Goal: Task Accomplishment & Management: Manage account settings

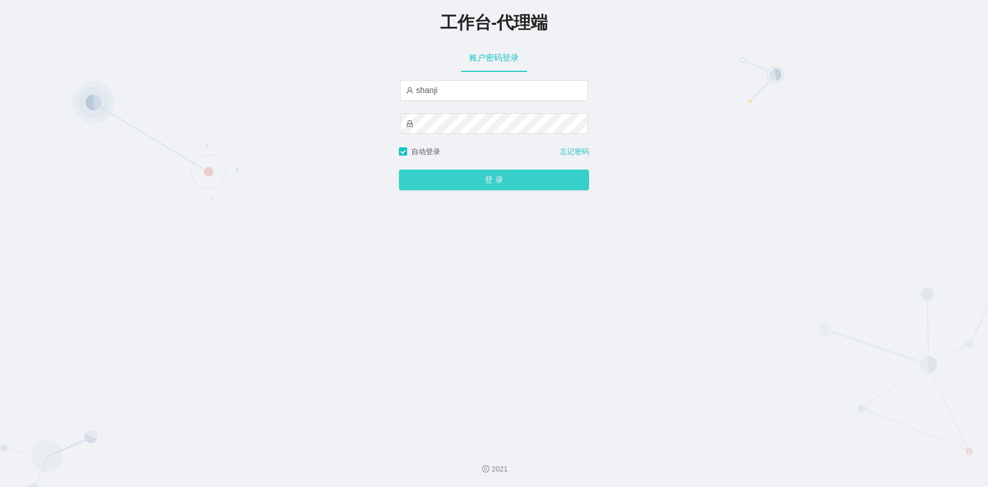
click at [445, 176] on button "登 录" at bounding box center [494, 179] width 190 height 21
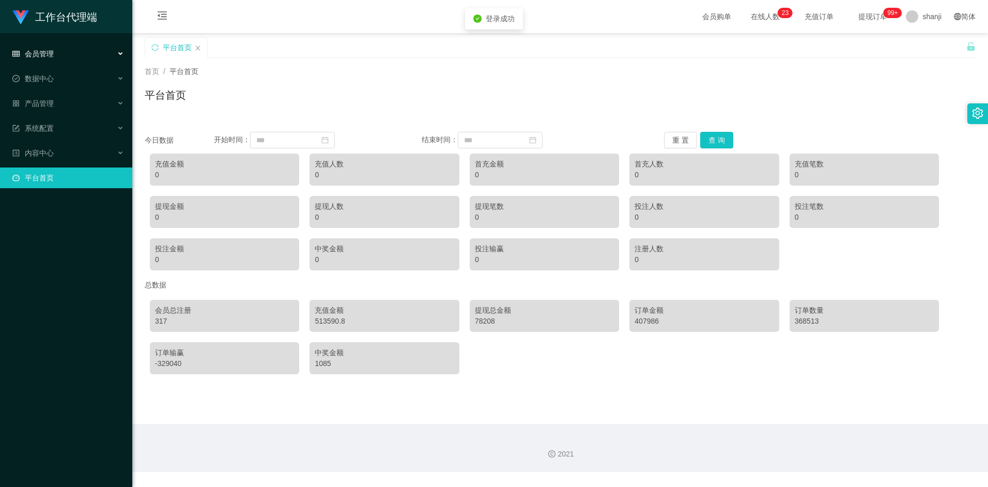
click at [49, 51] on span "会员管理" at bounding box center [32, 54] width 41 height 8
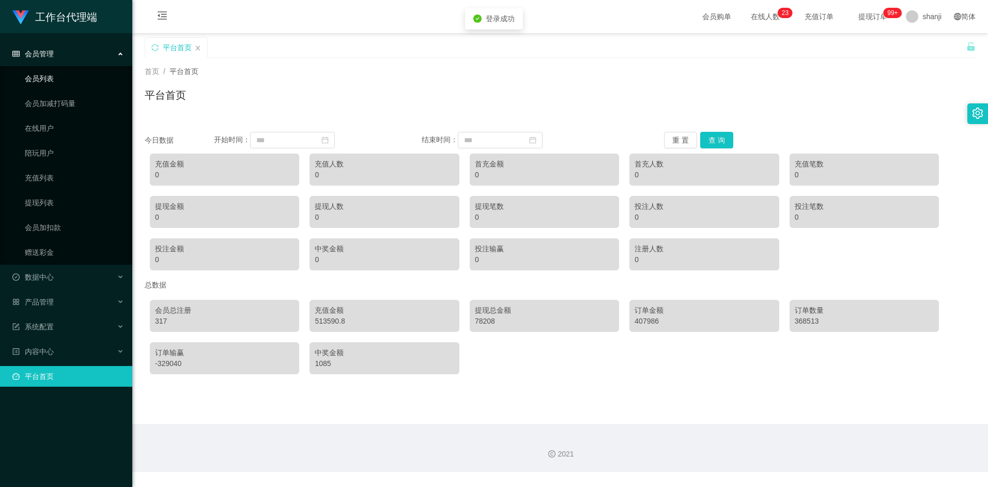
click at [37, 77] on link "会员列表" at bounding box center [74, 78] width 99 height 21
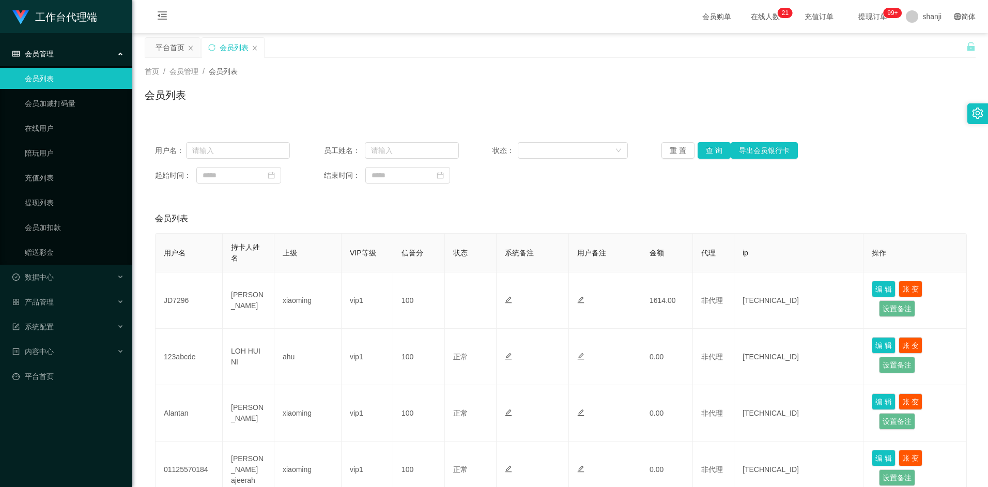
click at [116, 47] on div "会员管理" at bounding box center [66, 53] width 132 height 21
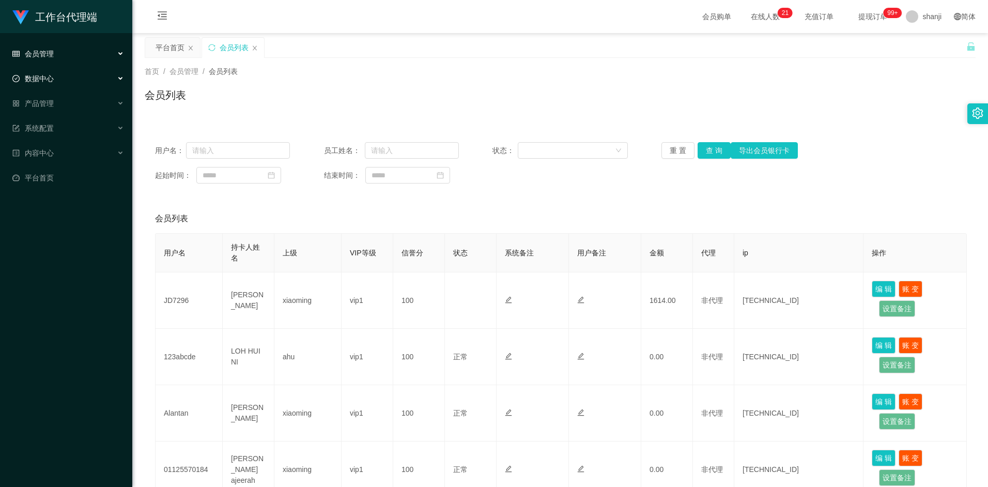
click at [98, 77] on div "数据中心" at bounding box center [66, 78] width 132 height 21
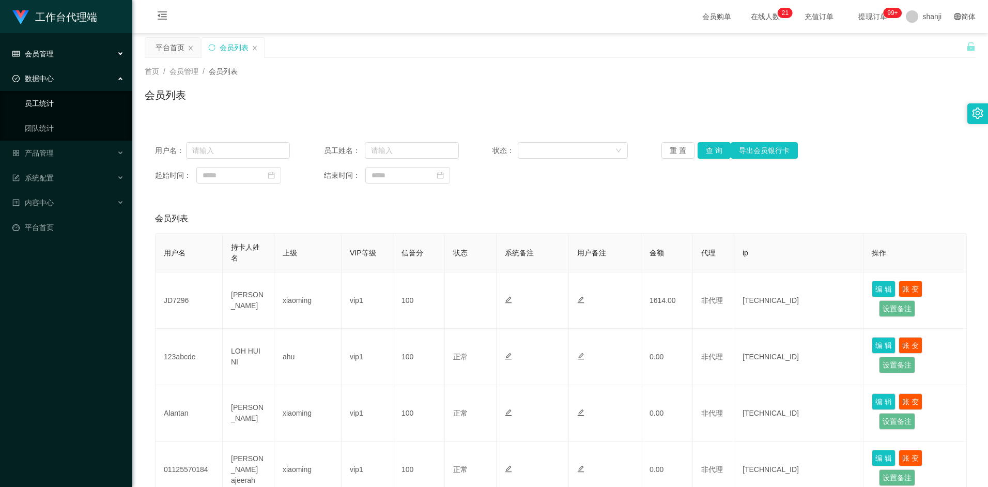
click at [38, 107] on link "员工统计" at bounding box center [74, 103] width 99 height 21
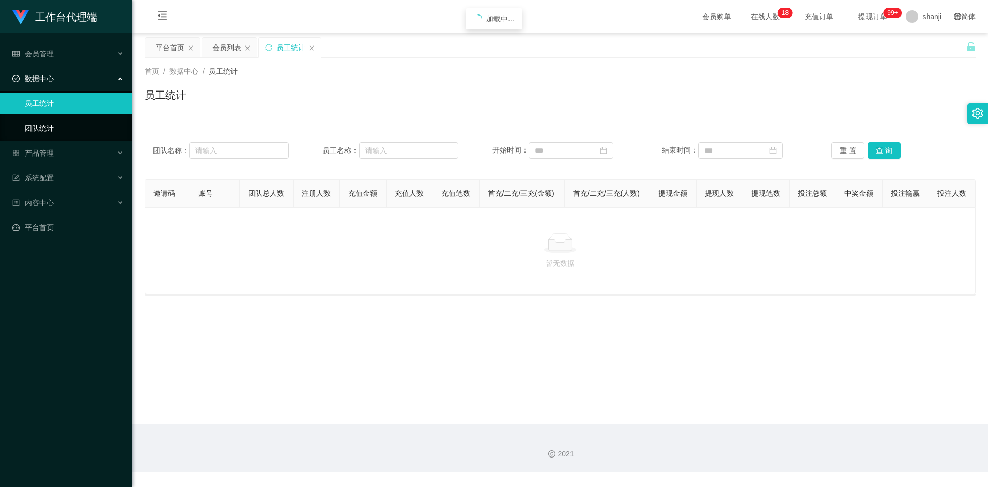
click at [38, 126] on link "团队统计" at bounding box center [74, 128] width 99 height 21
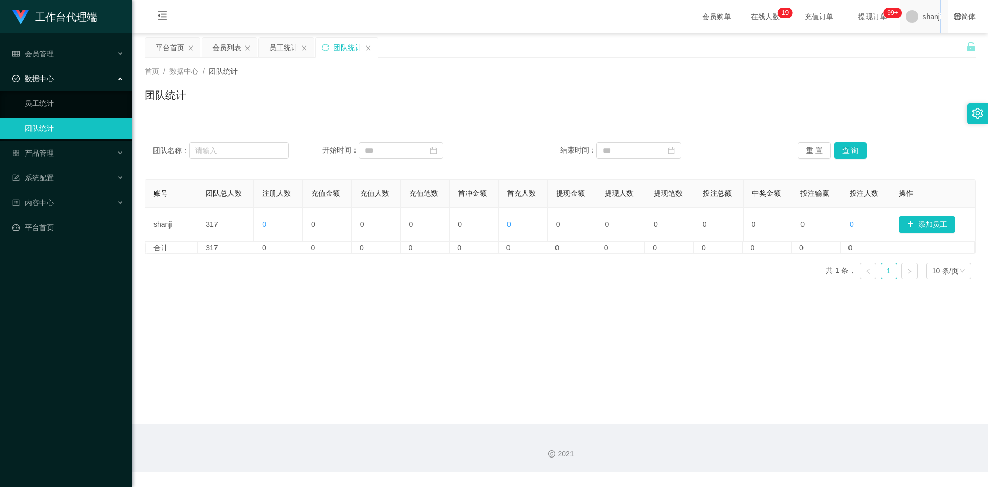
click at [934, 21] on span "shanji" at bounding box center [931, 16] width 19 height 33
drag, startPoint x: 934, startPoint y: 21, endPoint x: 928, endPoint y: 113, distance: 91.6
click at [928, 113] on div "首页 / 数据中心 / 团队统计 / 团队统计" at bounding box center [559, 88] width 855 height 61
click at [929, 16] on span "shanji" at bounding box center [931, 16] width 19 height 33
click at [934, 47] on span "退出登录" at bounding box center [923, 45] width 29 height 8
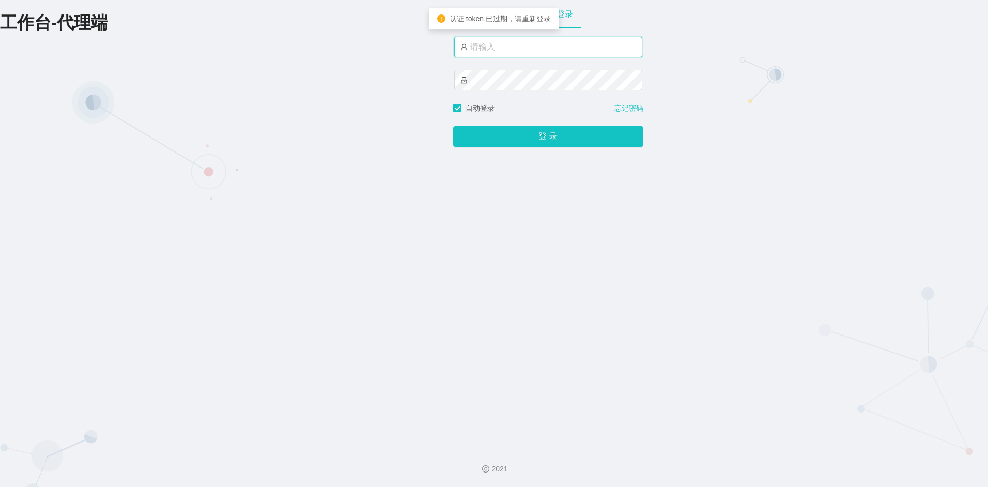
click at [486, 44] on input "text" at bounding box center [548, 47] width 188 height 21
click at [509, 152] on div "账户密码登录 shanji666 自动登录 忘记密码 登 录" at bounding box center [548, 219] width 190 height 439
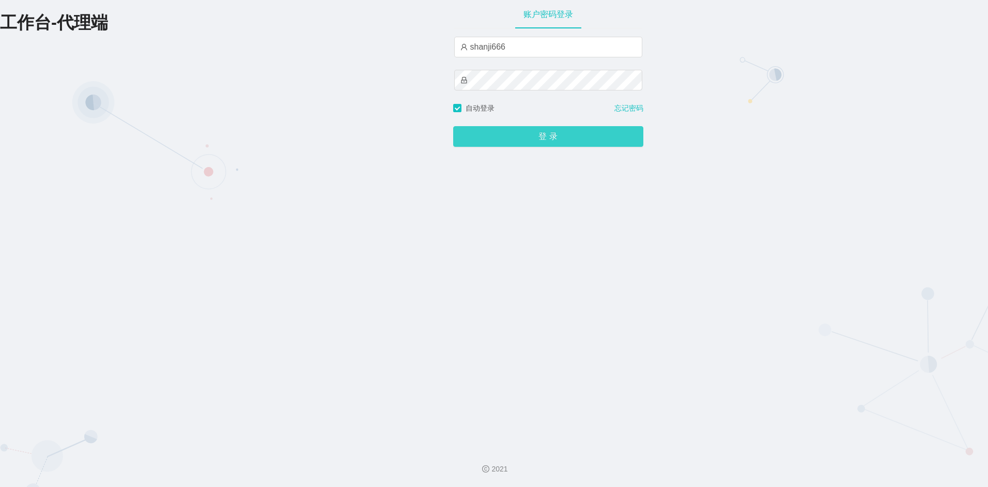
click at [510, 145] on button "登 录" at bounding box center [548, 136] width 190 height 21
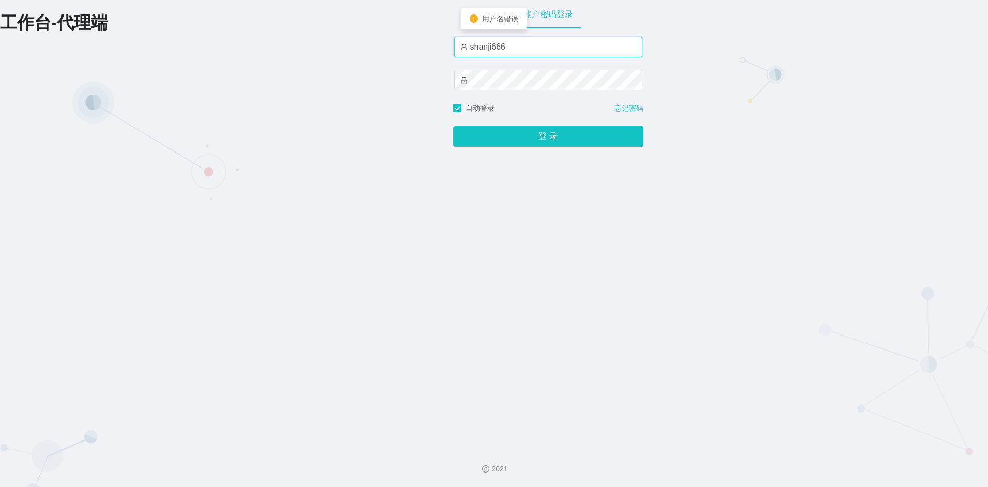
click at [519, 48] on input "shanji666" at bounding box center [548, 47] width 188 height 21
type input "shanji888"
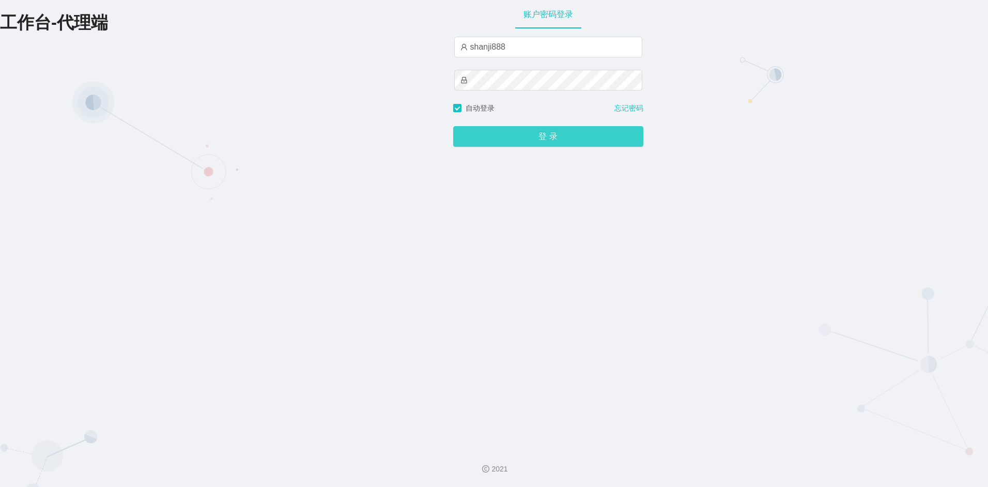
click at [503, 136] on button "登 录" at bounding box center [548, 136] width 190 height 21
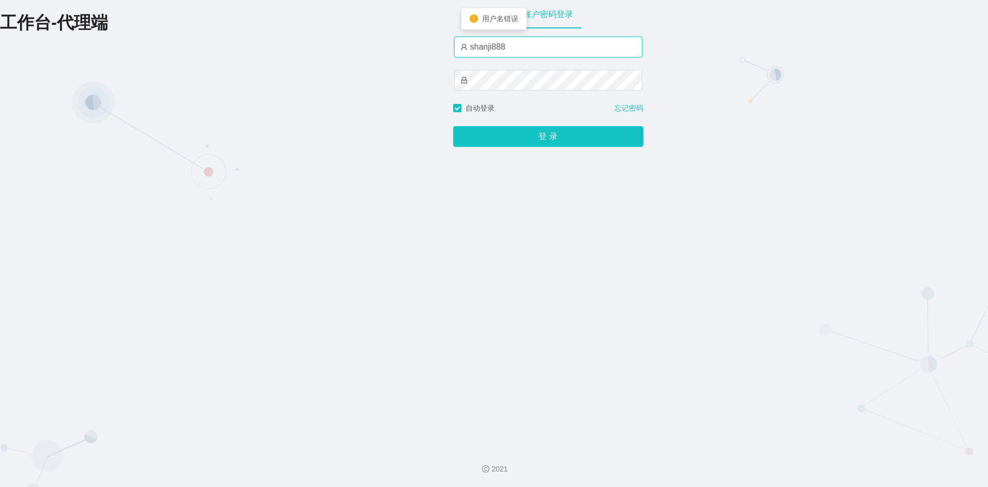
click at [515, 44] on input "shanji888" at bounding box center [548, 47] width 188 height 21
click at [456, 41] on input "shanji888" at bounding box center [548, 47] width 188 height 21
type input "shanji"
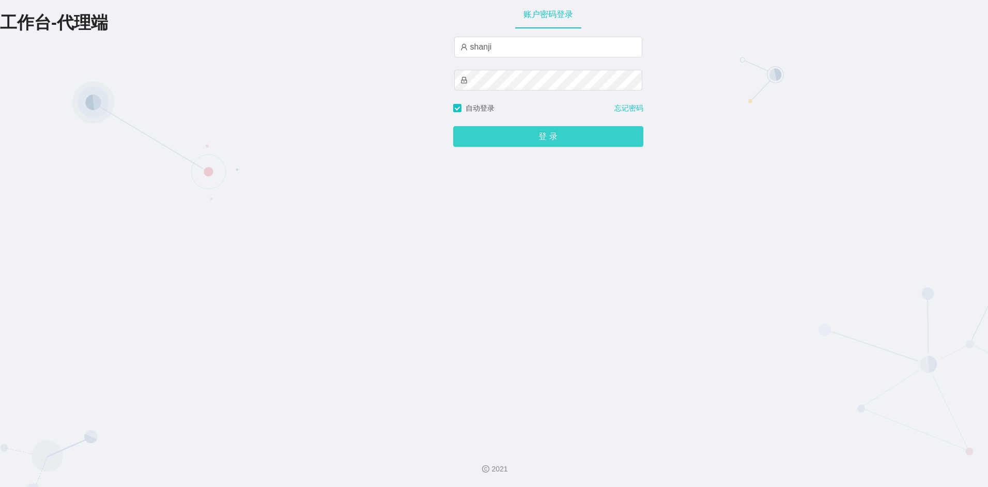
click at [505, 139] on button "登 录" at bounding box center [548, 136] width 190 height 21
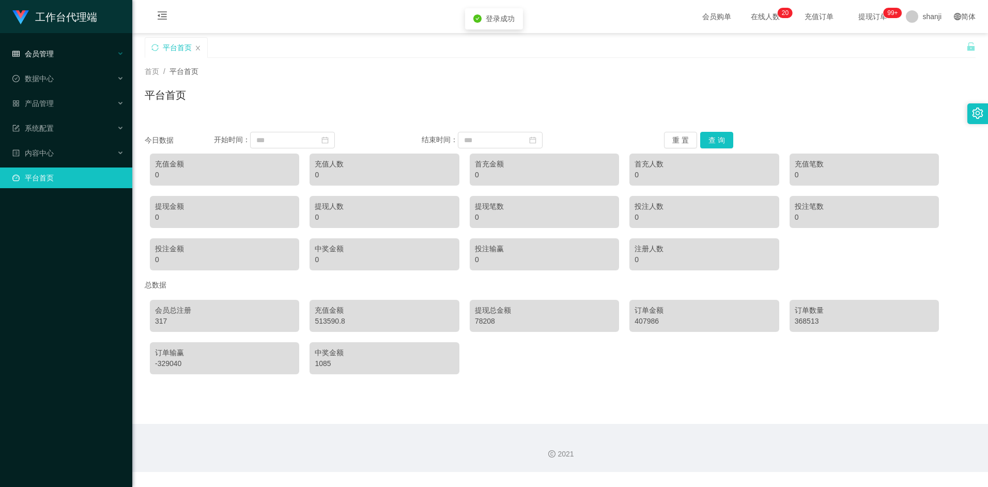
click at [51, 52] on span "会员管理" at bounding box center [32, 54] width 41 height 8
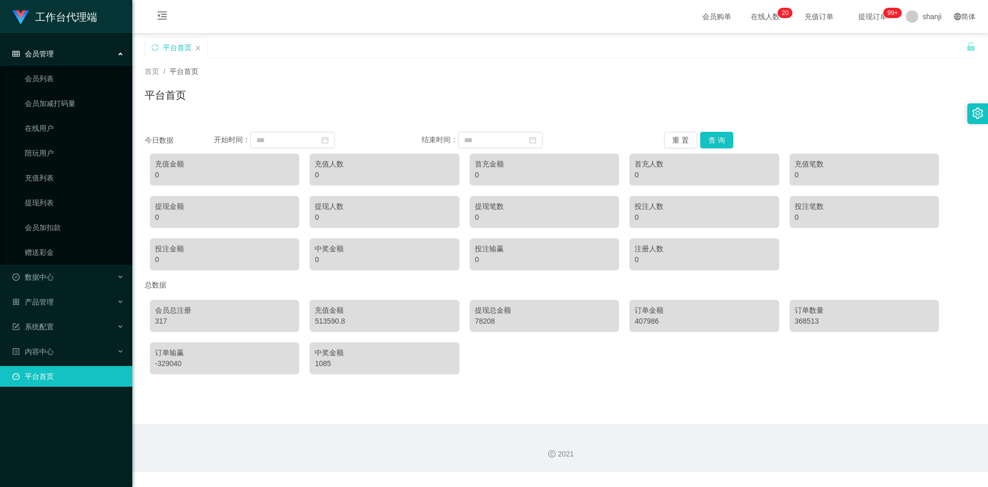
click at [122, 52] on div "会员管理" at bounding box center [66, 53] width 132 height 21
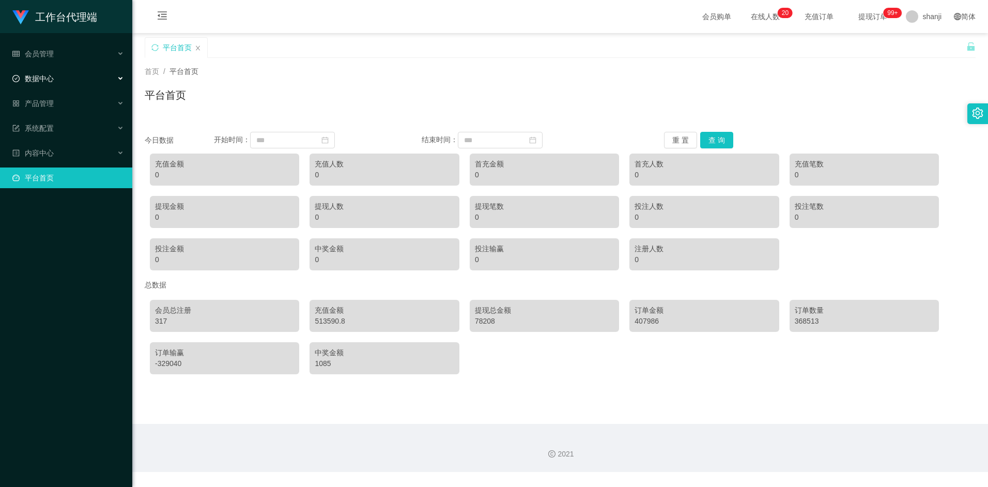
click at [112, 79] on div "数据中心" at bounding box center [66, 78] width 132 height 21
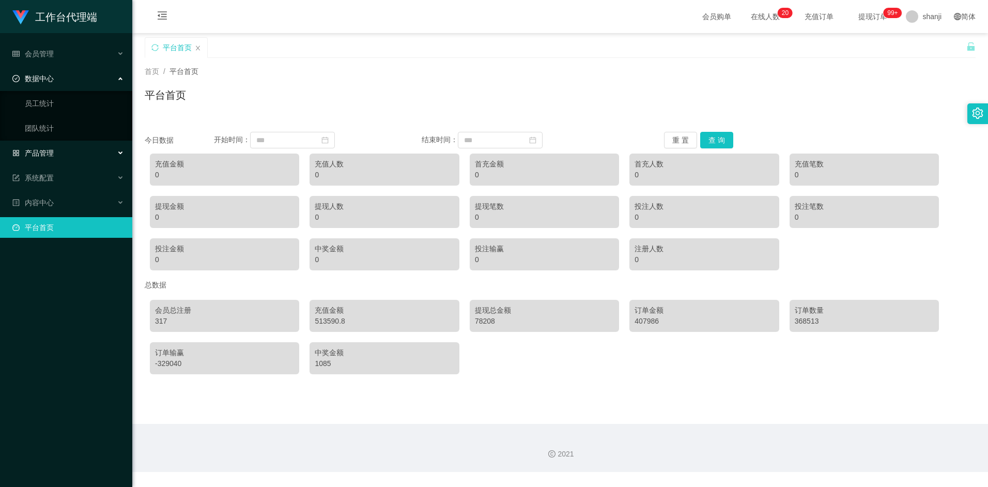
click at [99, 152] on div "产品管理" at bounding box center [66, 153] width 132 height 21
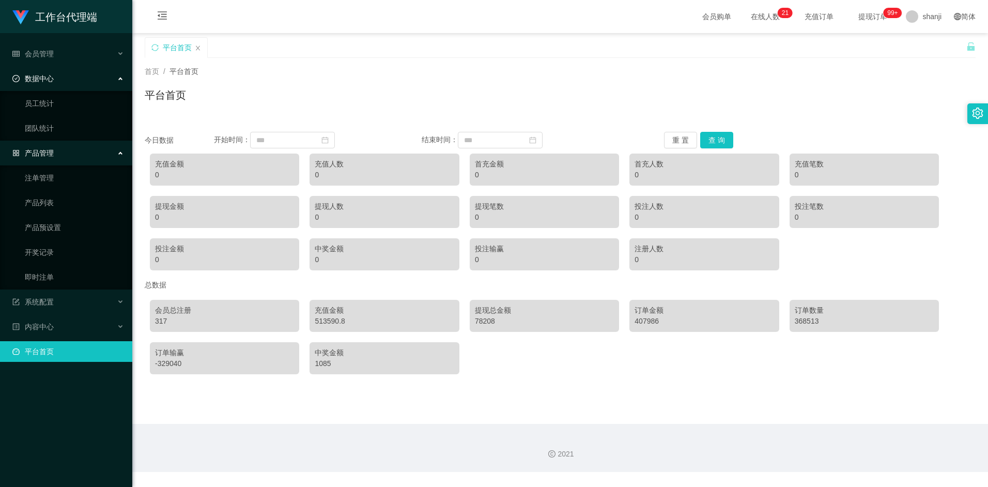
click at [118, 155] on div "产品管理" at bounding box center [66, 153] width 132 height 21
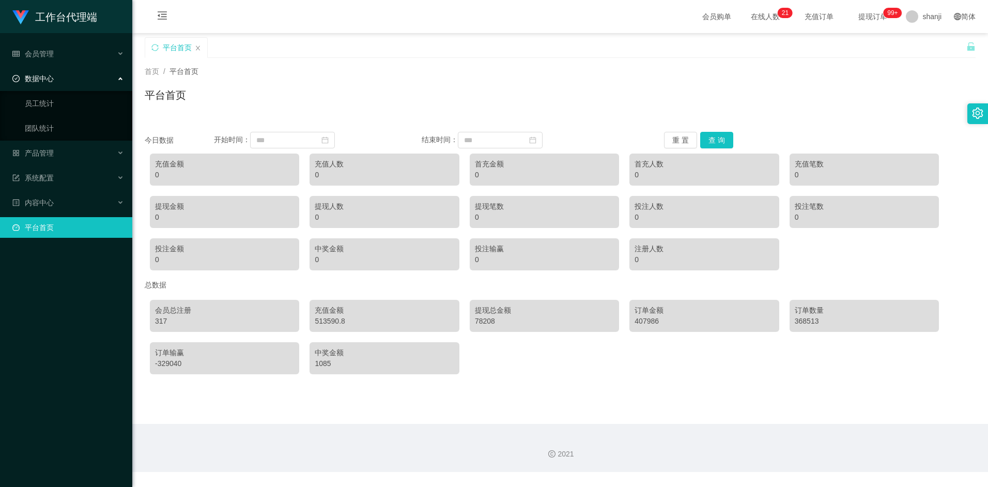
click at [115, 79] on div "数据中心" at bounding box center [66, 78] width 132 height 21
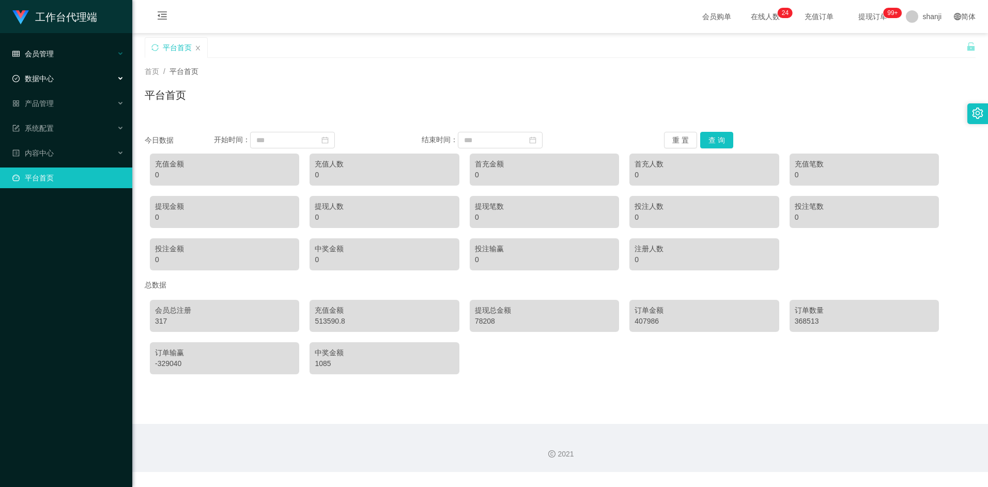
click at [105, 57] on div "会员管理" at bounding box center [66, 53] width 132 height 21
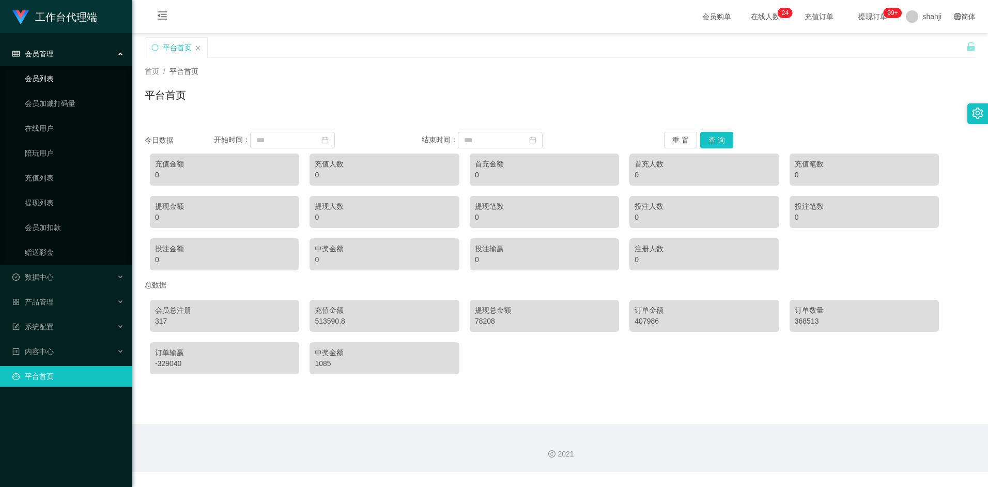
click at [33, 80] on link "会员列表" at bounding box center [74, 78] width 99 height 21
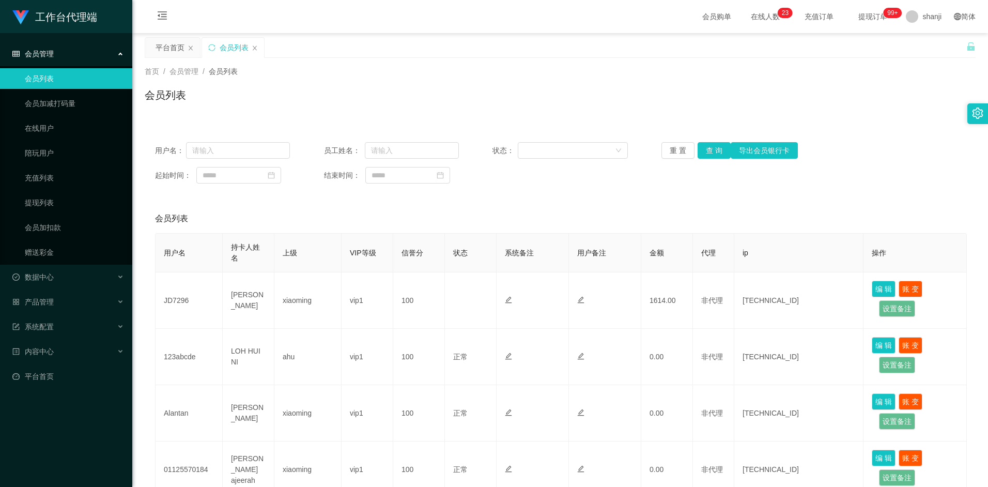
click at [121, 51] on div "会员管理" at bounding box center [66, 53] width 132 height 21
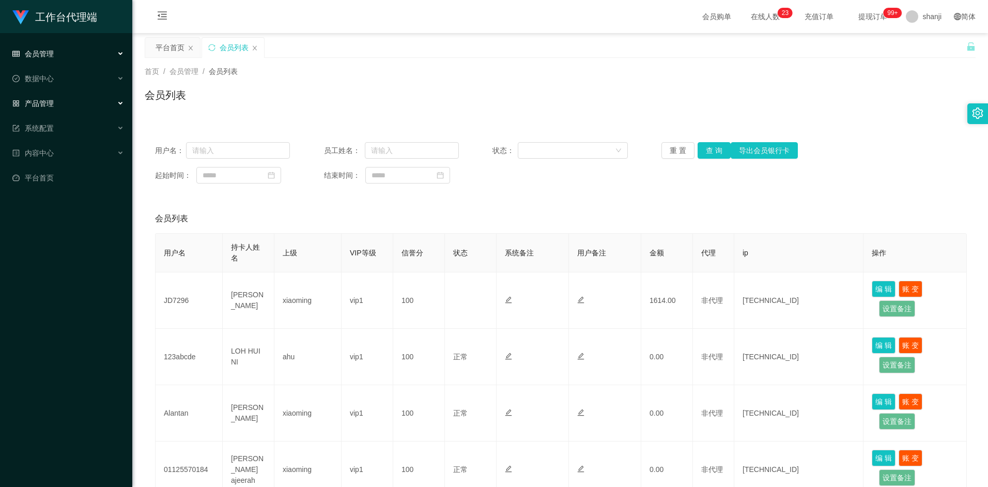
click at [102, 107] on div "产品管理" at bounding box center [66, 103] width 132 height 21
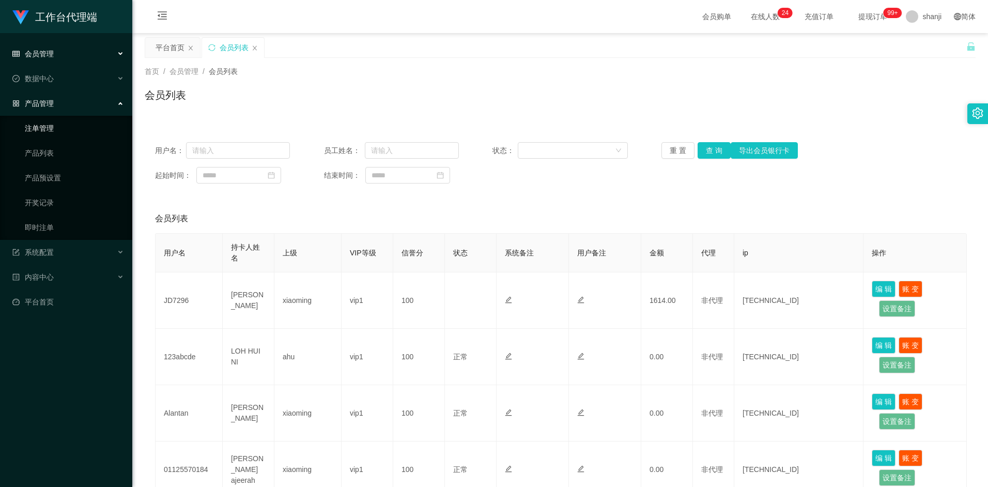
click at [113, 110] on div "产品管理" at bounding box center [66, 103] width 132 height 21
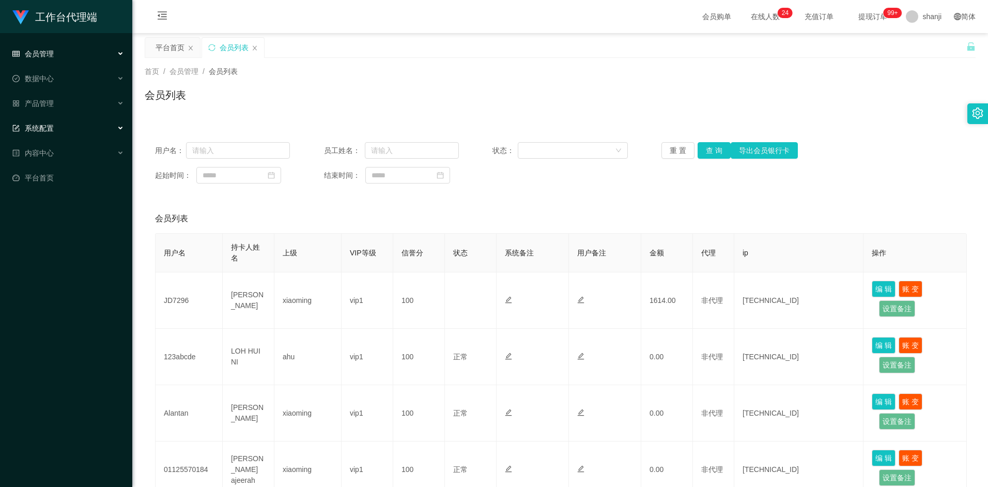
click at [88, 135] on div "系统配置" at bounding box center [66, 128] width 132 height 21
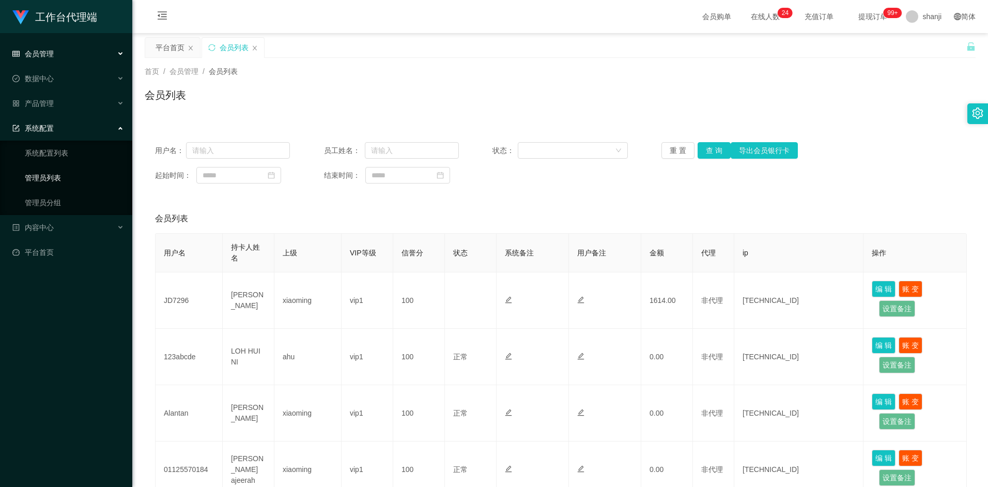
click at [46, 176] on link "管理员列表" at bounding box center [74, 177] width 99 height 21
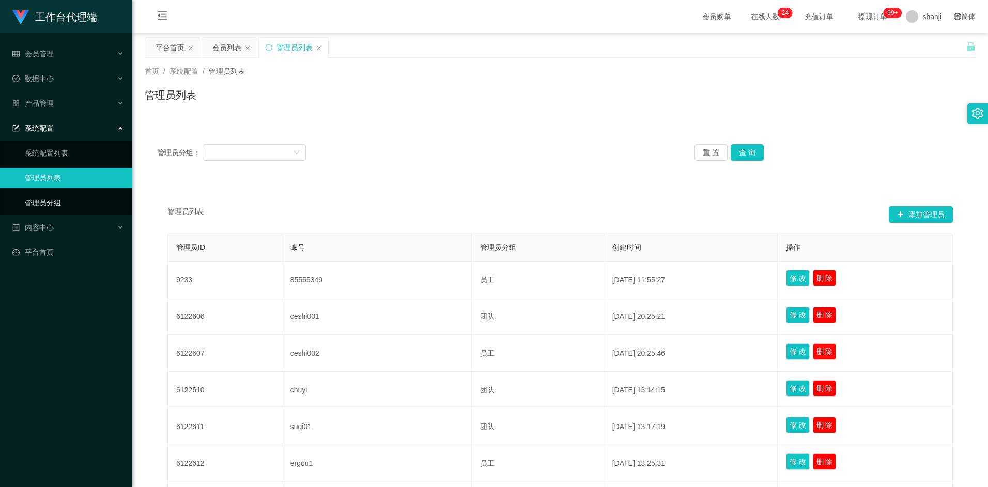
click at [73, 205] on link "管理员分组" at bounding box center [74, 202] width 99 height 21
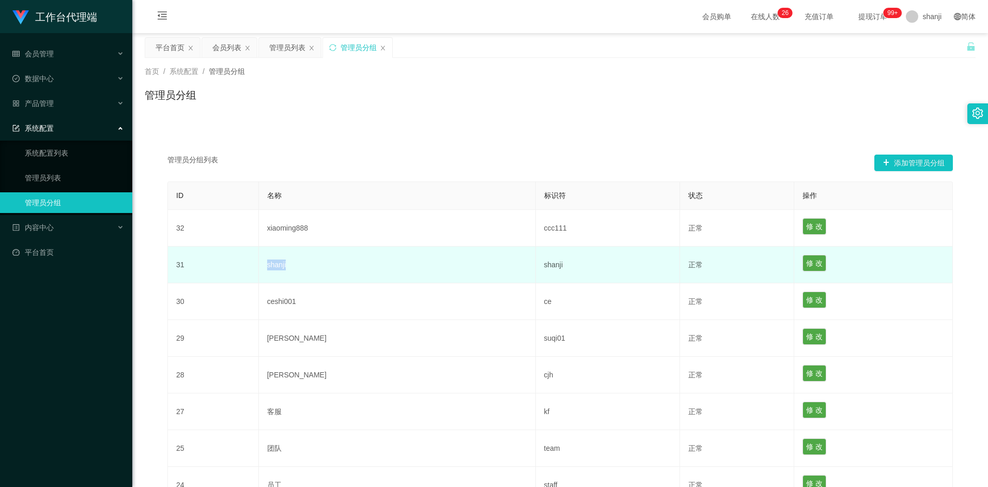
drag, startPoint x: 271, startPoint y: 266, endPoint x: 312, endPoint y: 265, distance: 40.8
click at [312, 265] on td "shanji" at bounding box center [397, 264] width 277 height 37
copy td "shanji"
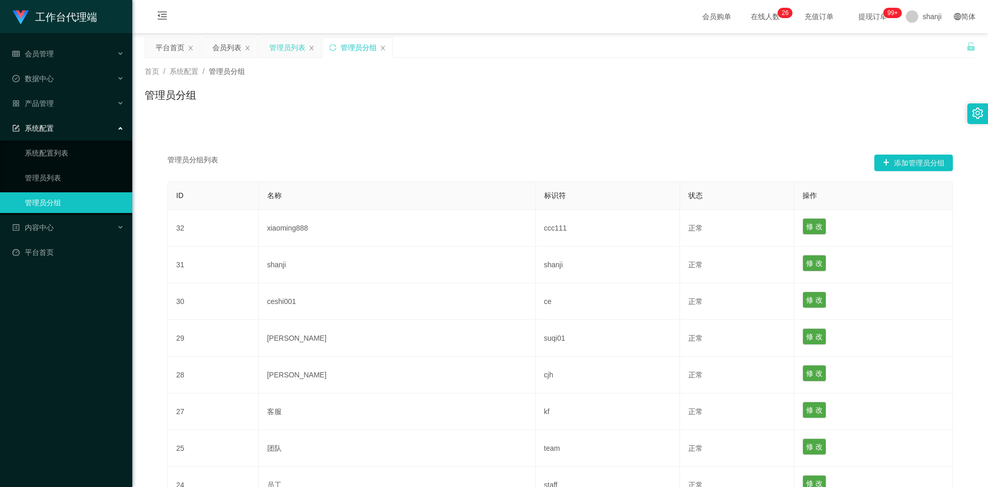
click at [279, 57] on div "管理员列表" at bounding box center [289, 57] width 45 height 39
click at [282, 52] on div "管理员列表" at bounding box center [287, 48] width 36 height 20
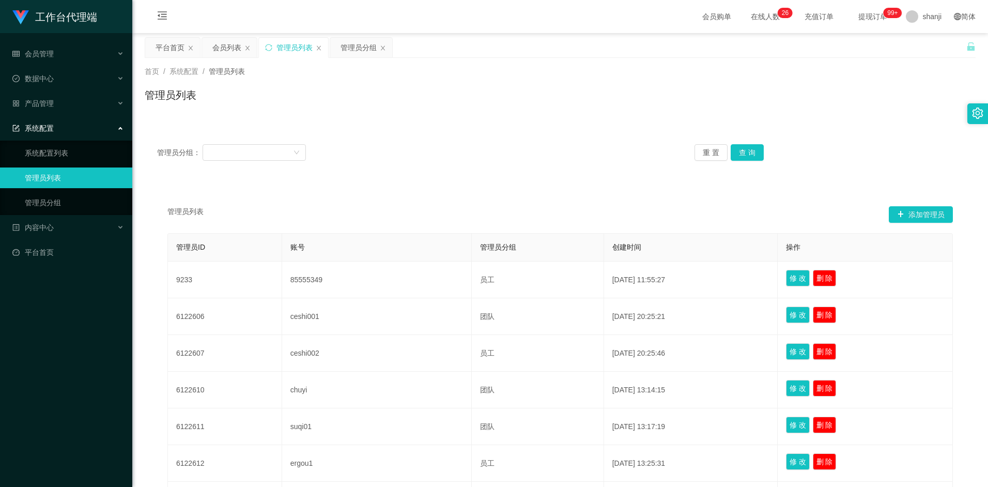
click at [97, 128] on div "系统配置" at bounding box center [66, 128] width 132 height 21
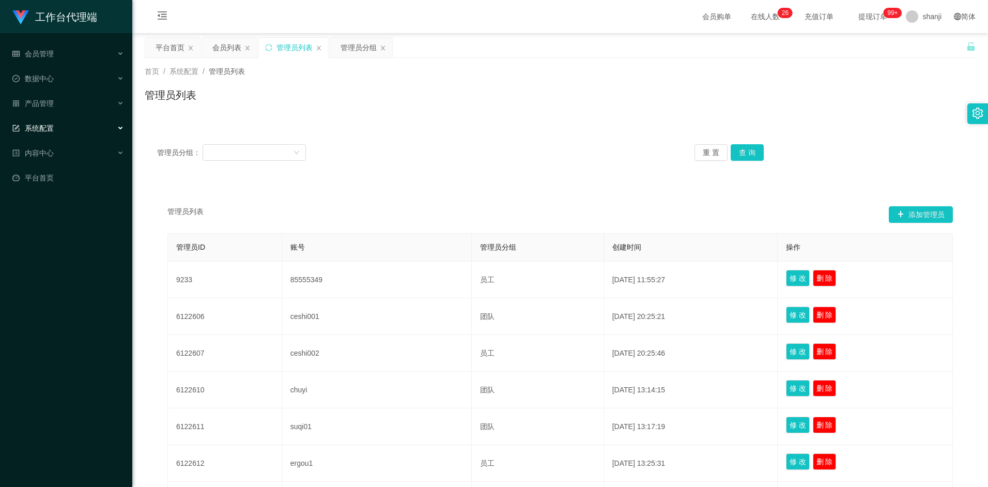
click at [88, 66] on li "会员管理 会员列表 会员加减打码量 在线用户 陪玩用户 充值列表 提现列表 会员加扣款 赠送彩金" at bounding box center [66, 54] width 132 height 23
click at [21, 57] on span "会员管理" at bounding box center [32, 54] width 41 height 8
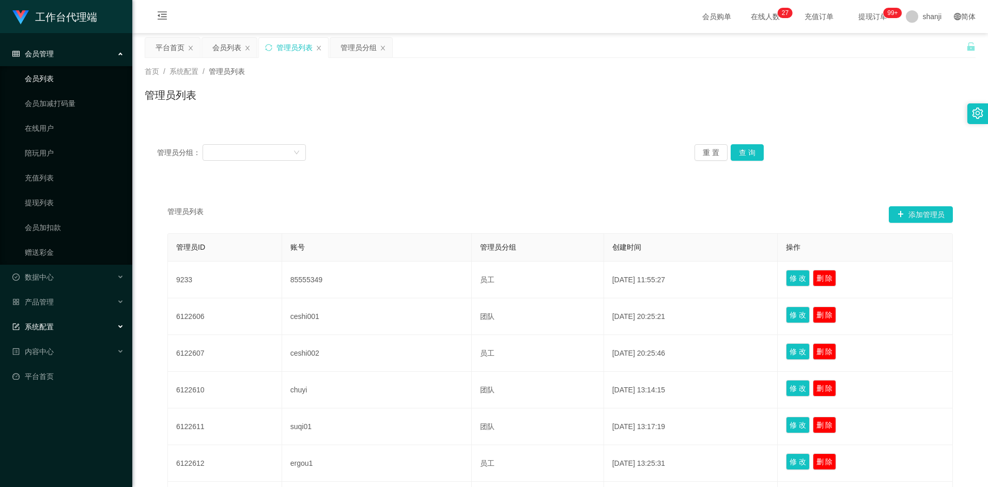
click at [42, 80] on link "会员列表" at bounding box center [74, 78] width 99 height 21
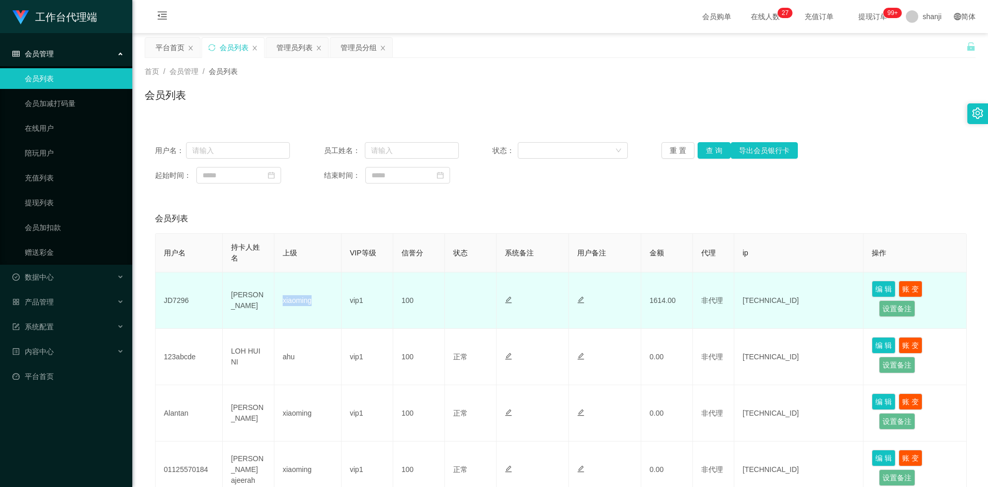
drag, startPoint x: 279, startPoint y: 300, endPoint x: 319, endPoint y: 301, distance: 39.8
click at [319, 301] on td "xiaoming" at bounding box center [307, 300] width 67 height 56
copy td "xiaoming"
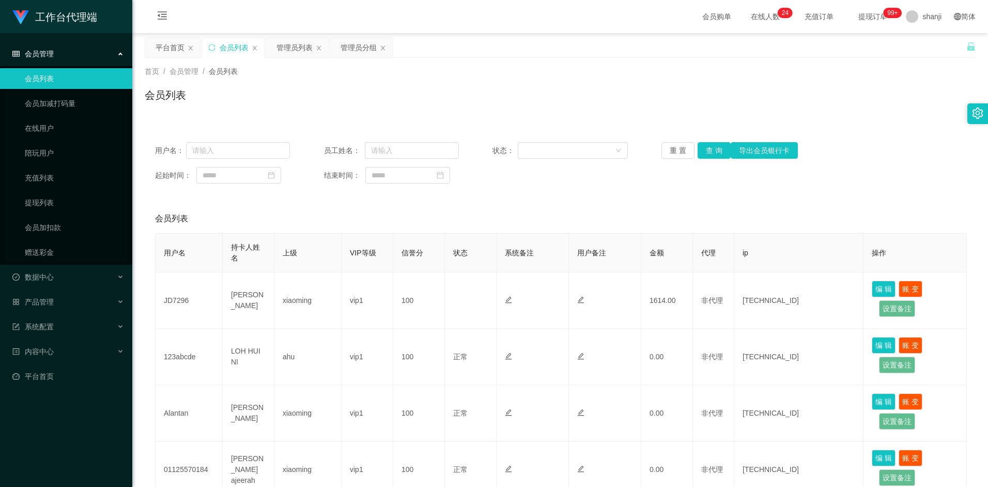
click at [107, 56] on div "会员管理" at bounding box center [66, 53] width 132 height 21
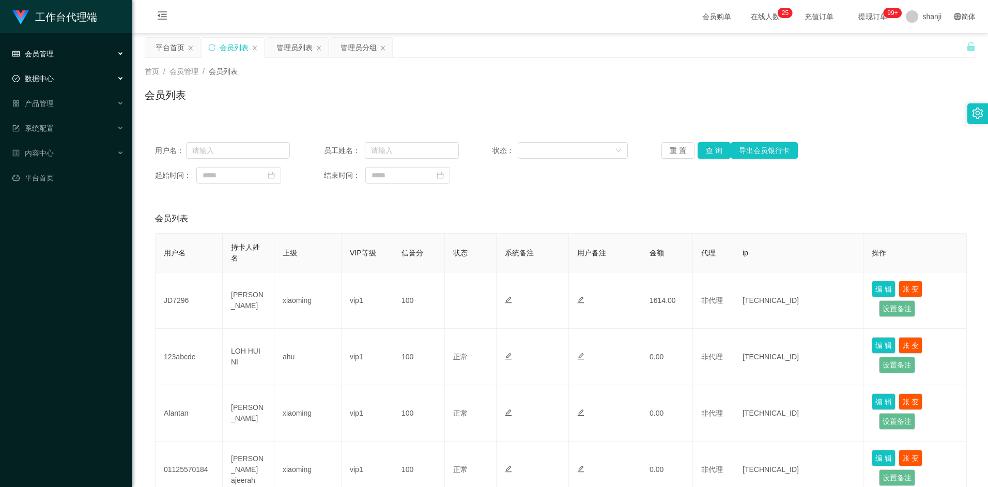
click at [94, 80] on div "数据中心" at bounding box center [66, 78] width 132 height 21
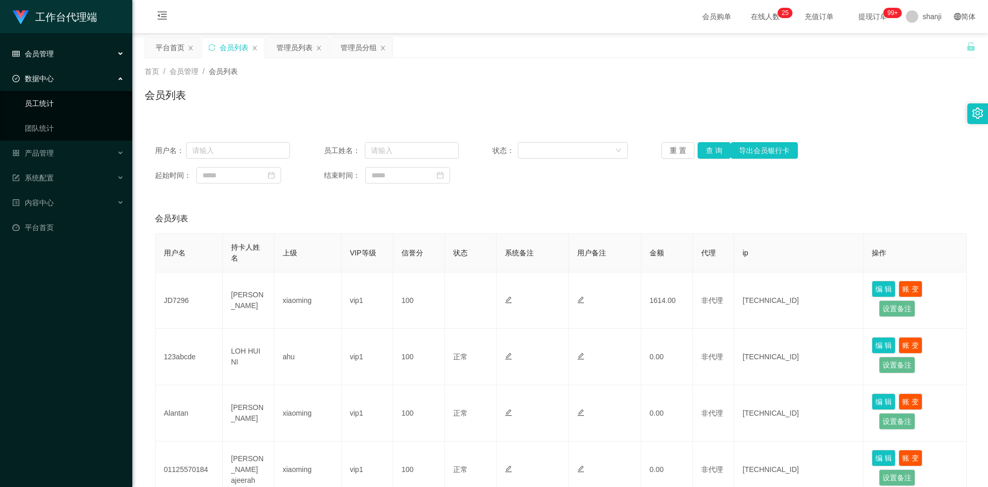
click at [54, 104] on link "员工统计" at bounding box center [74, 103] width 99 height 21
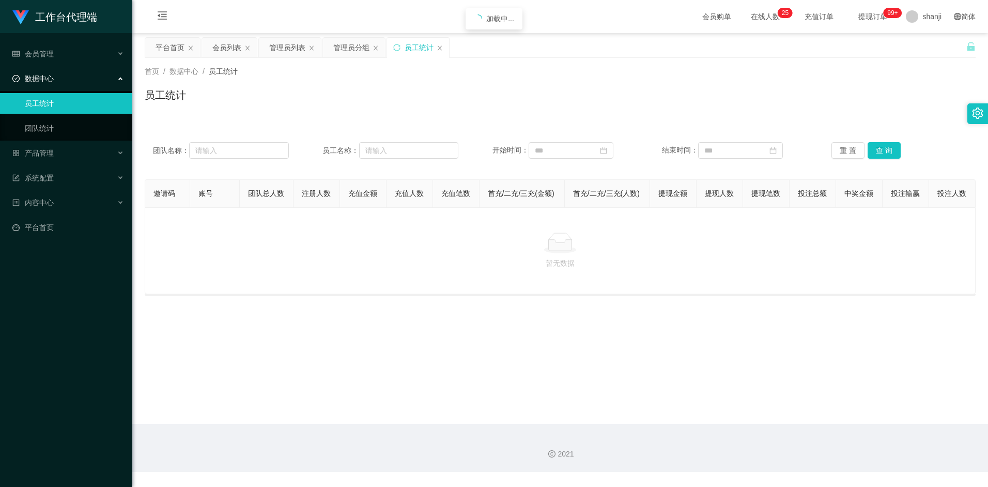
click at [537, 251] on div at bounding box center [559, 242] width 813 height 21
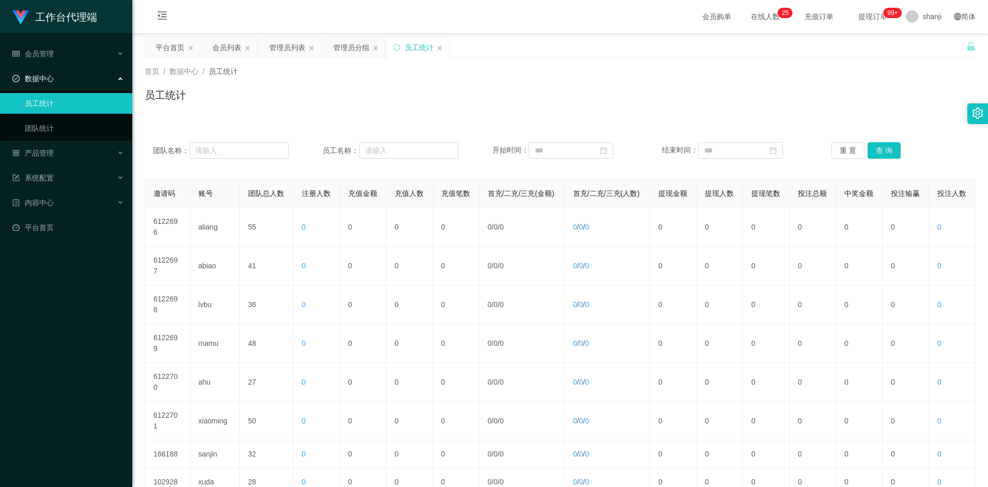
click at [194, 203] on th "账号" at bounding box center [215, 194] width 50 height 28
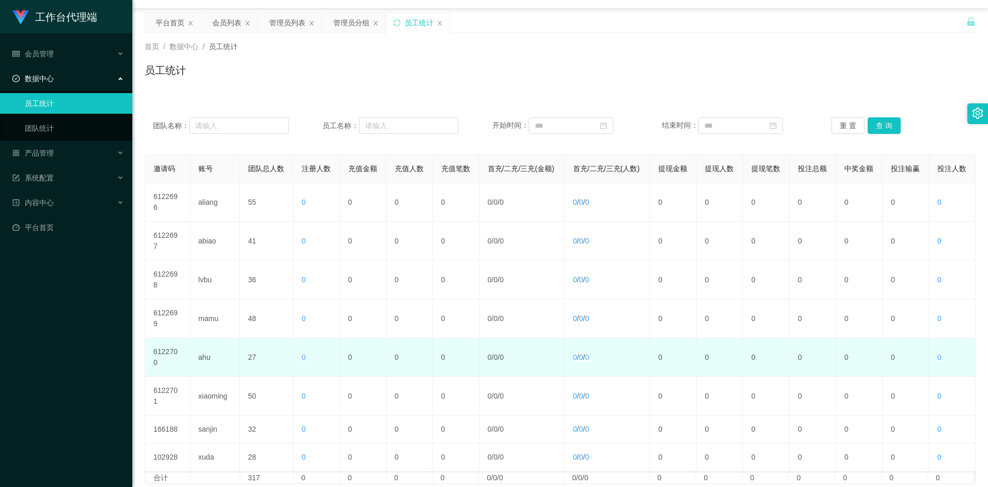
scroll to position [49, 0]
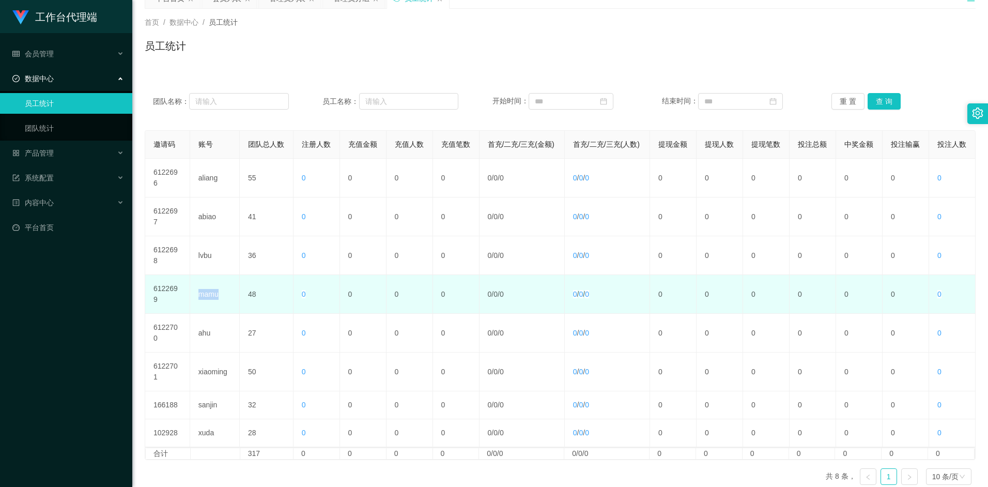
drag, startPoint x: 200, startPoint y: 269, endPoint x: 233, endPoint y: 272, distance: 32.7
click at [233, 275] on td "mamu" at bounding box center [215, 294] width 50 height 39
copy td "mamu"
click at [211, 275] on td "mamu" at bounding box center [215, 294] width 50 height 39
click at [213, 275] on td "mamu" at bounding box center [215, 294] width 50 height 39
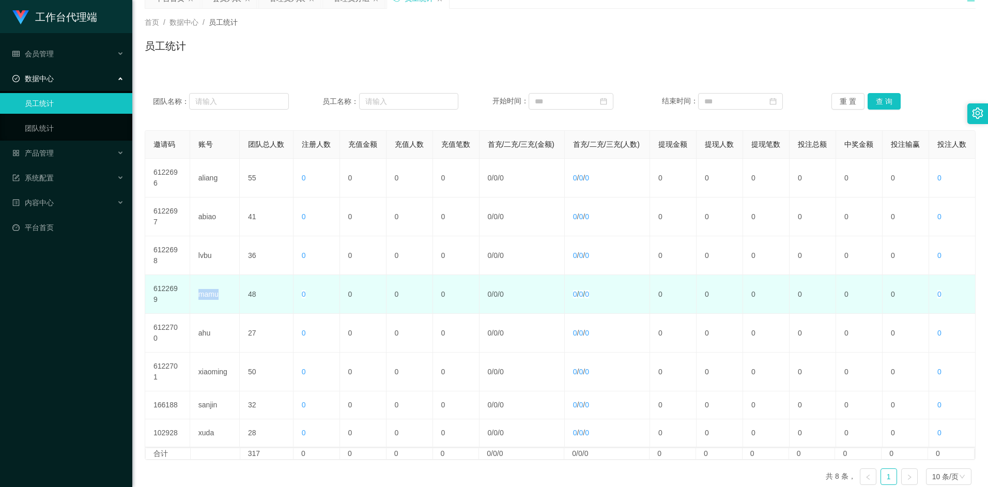
click at [220, 275] on td "mamu" at bounding box center [215, 294] width 50 height 39
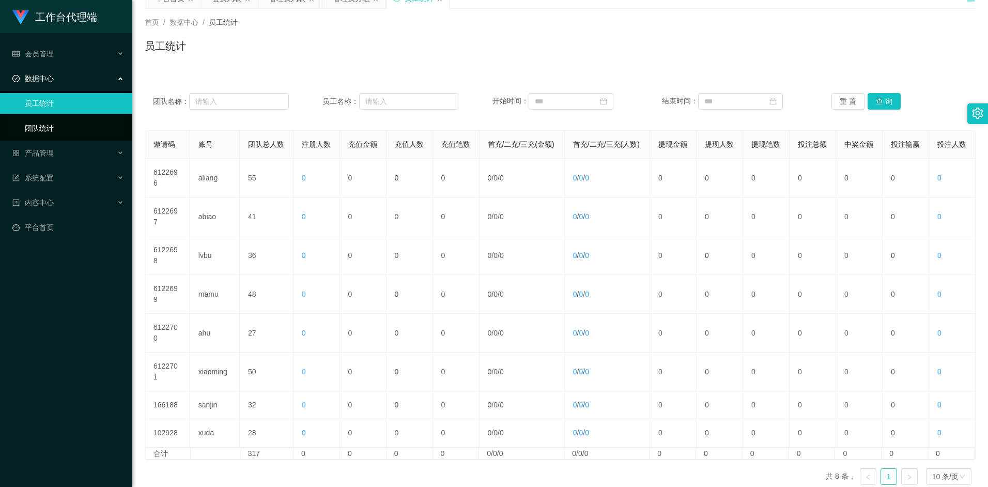
click at [46, 126] on link "团队统计" at bounding box center [74, 128] width 99 height 21
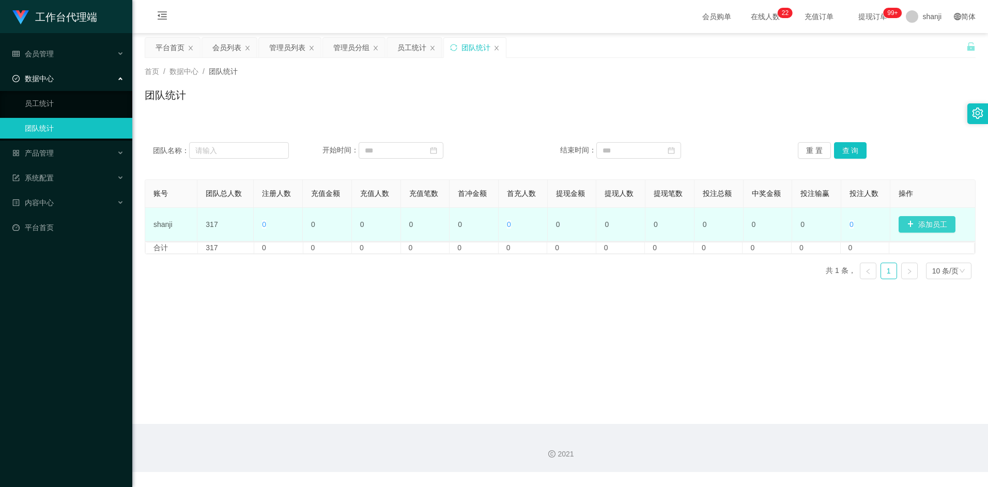
click at [911, 222] on button "添加员工" at bounding box center [926, 224] width 57 height 17
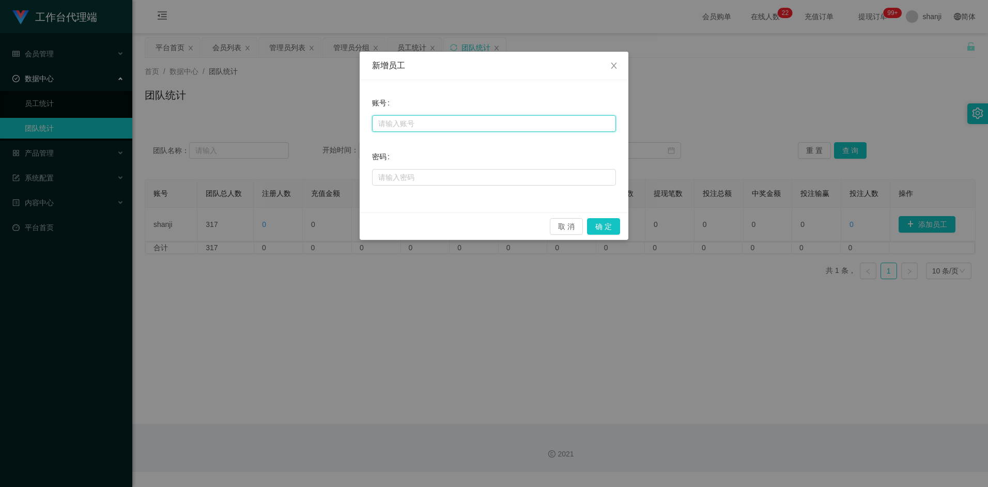
click at [404, 122] on input "text" at bounding box center [494, 123] width 244 height 17
type input "shanji"
click at [566, 225] on button "取 消" at bounding box center [566, 226] width 33 height 17
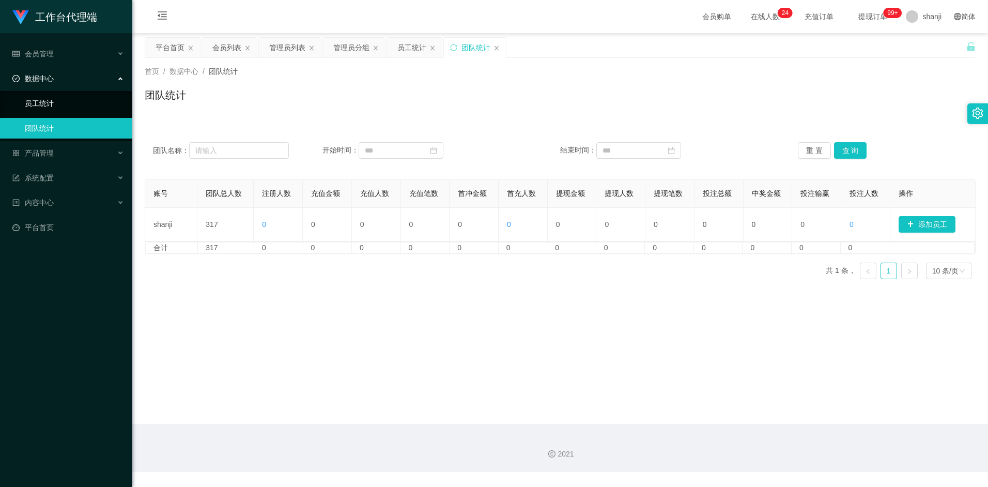
click at [50, 103] on link "员工统计" at bounding box center [74, 103] width 99 height 21
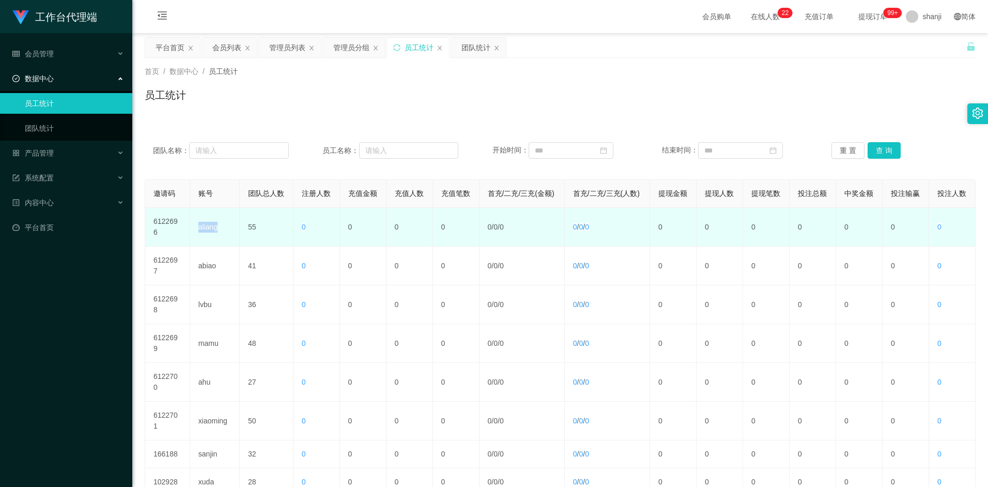
drag, startPoint x: 198, startPoint y: 234, endPoint x: 219, endPoint y: 234, distance: 20.7
click at [219, 234] on td "aliang" at bounding box center [215, 227] width 50 height 39
copy td "aliang"
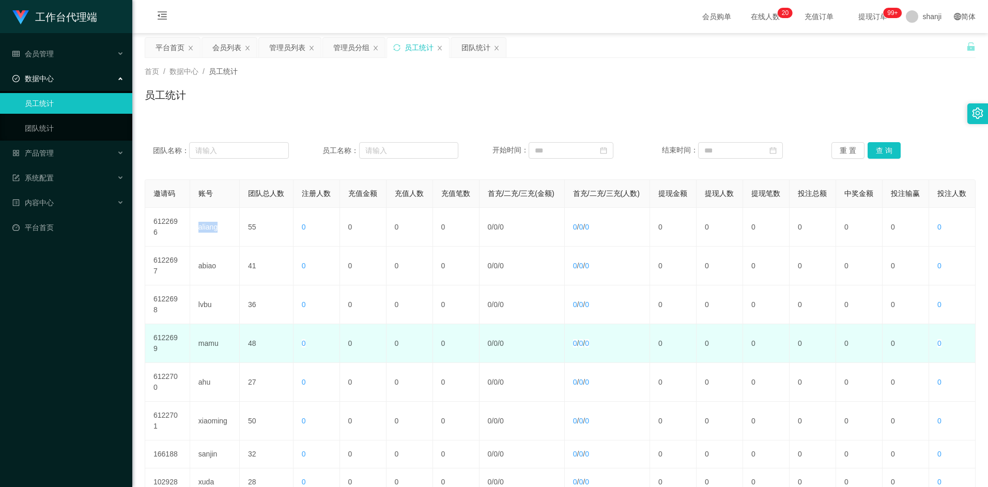
scroll to position [49, 0]
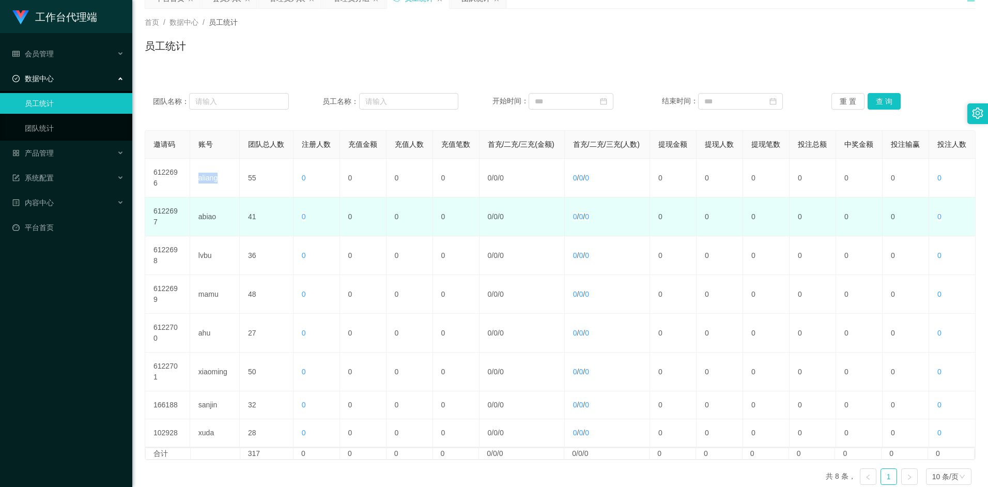
click at [198, 223] on td "abiao" at bounding box center [215, 216] width 50 height 39
drag, startPoint x: 196, startPoint y: 212, endPoint x: 220, endPoint y: 211, distance: 24.3
click at [220, 211] on td "abiao" at bounding box center [215, 216] width 50 height 39
copy td "abiao"
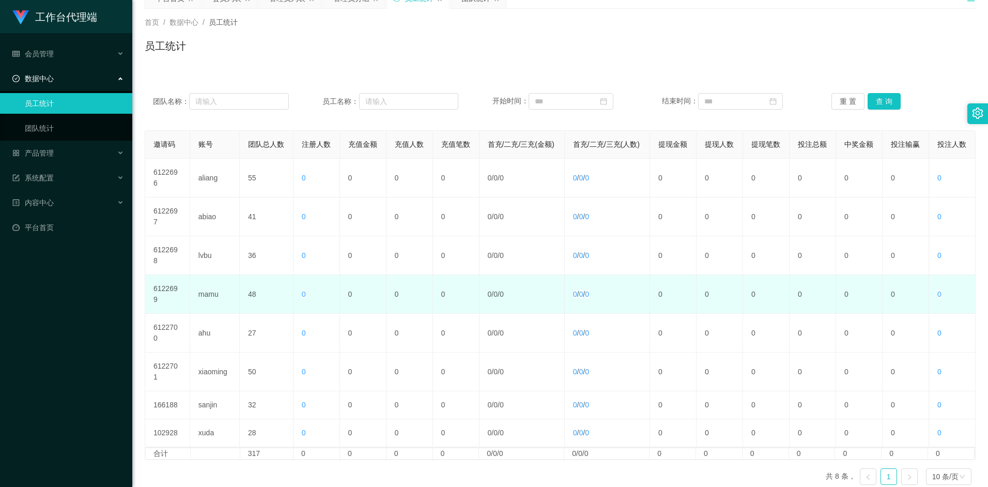
click at [210, 275] on td "mamu" at bounding box center [215, 294] width 50 height 39
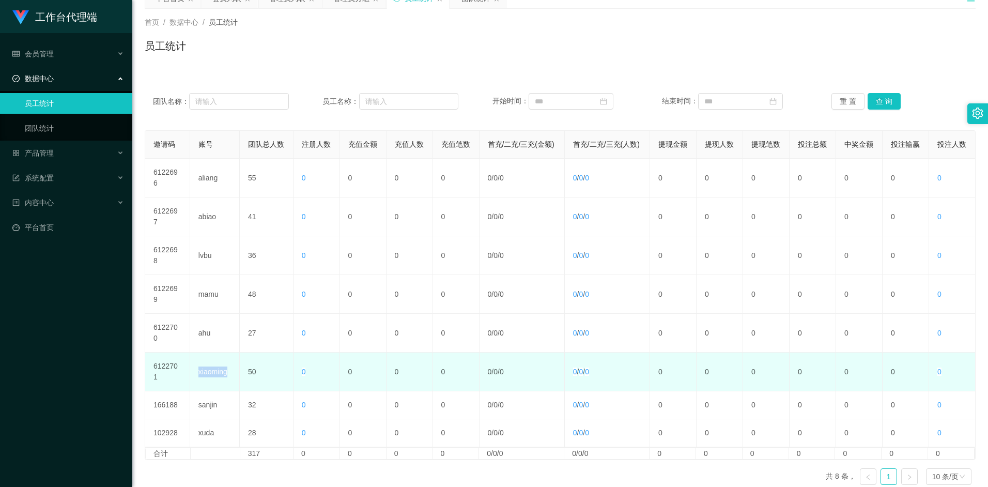
drag, startPoint x: 198, startPoint y: 328, endPoint x: 230, endPoint y: 324, distance: 32.2
click at [230, 352] on td "xiaoming" at bounding box center [215, 371] width 50 height 39
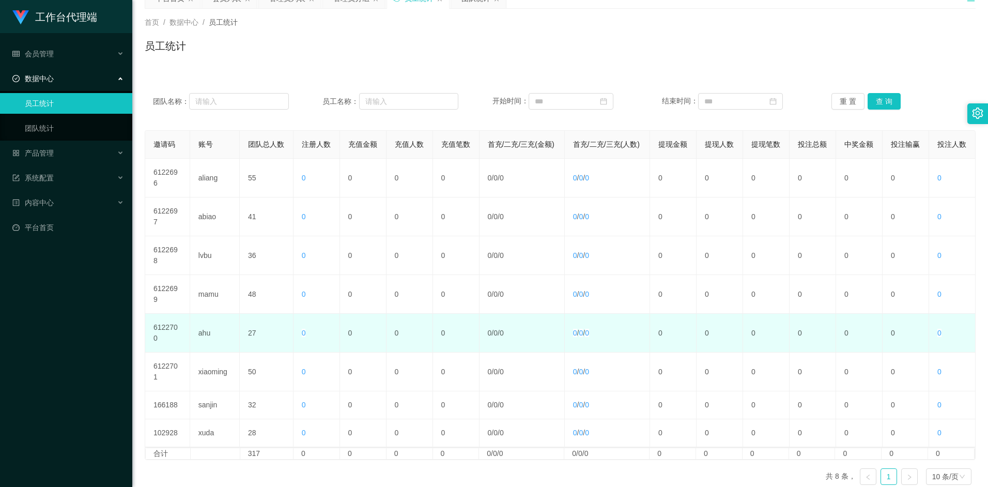
drag, startPoint x: 230, startPoint y: 324, endPoint x: 194, endPoint y: 292, distance: 49.0
click at [194, 314] on td "ahu" at bounding box center [215, 333] width 50 height 39
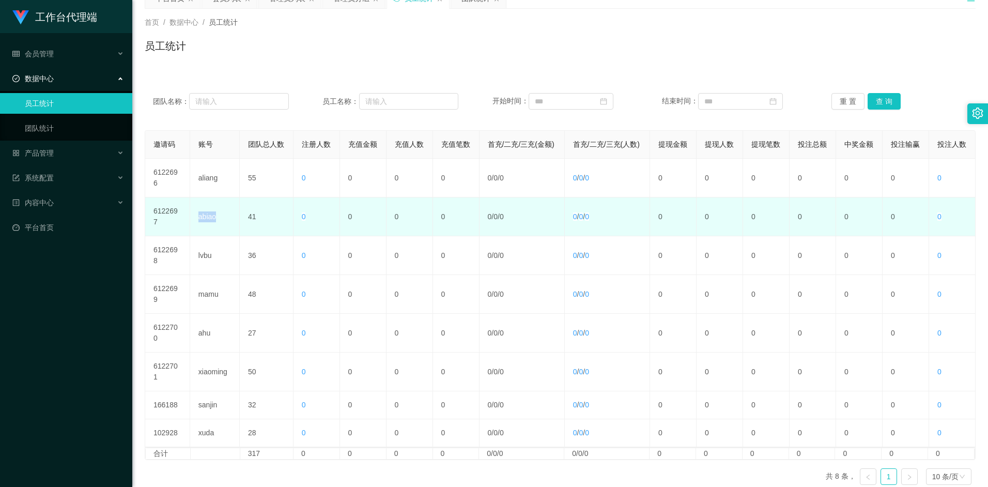
drag, startPoint x: 195, startPoint y: 213, endPoint x: 224, endPoint y: 211, distance: 28.5
click at [224, 211] on td "abiao" at bounding box center [215, 216] width 50 height 39
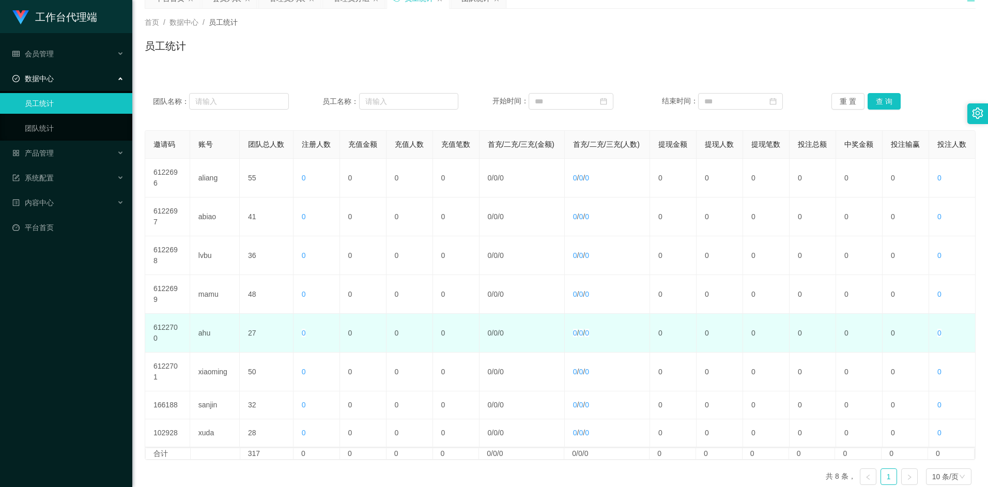
click at [203, 314] on td "ahu" at bounding box center [215, 333] width 50 height 39
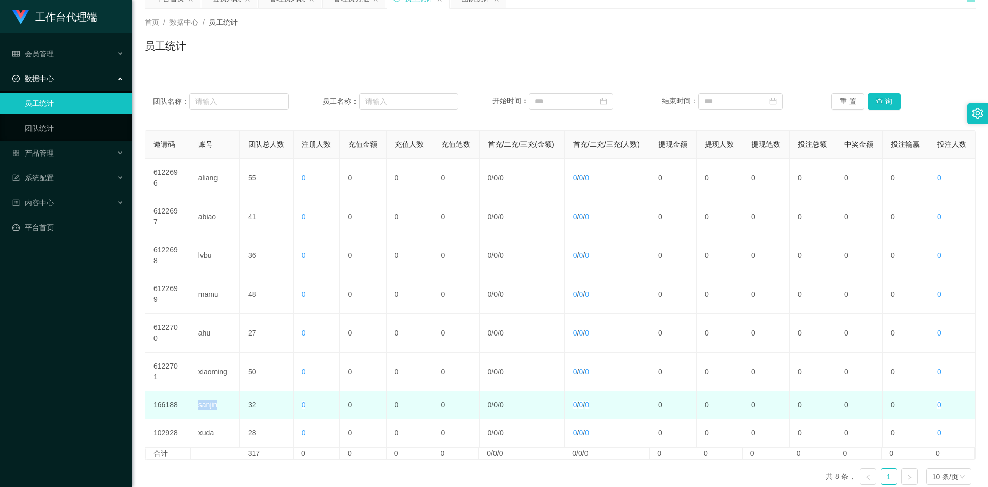
drag, startPoint x: 196, startPoint y: 353, endPoint x: 220, endPoint y: 352, distance: 23.8
click at [220, 391] on td "sanjin" at bounding box center [215, 405] width 50 height 28
copy td "sanjin"
click at [214, 391] on td "sanjin" at bounding box center [215, 405] width 50 height 28
click at [208, 391] on td "sanjin" at bounding box center [215, 405] width 50 height 28
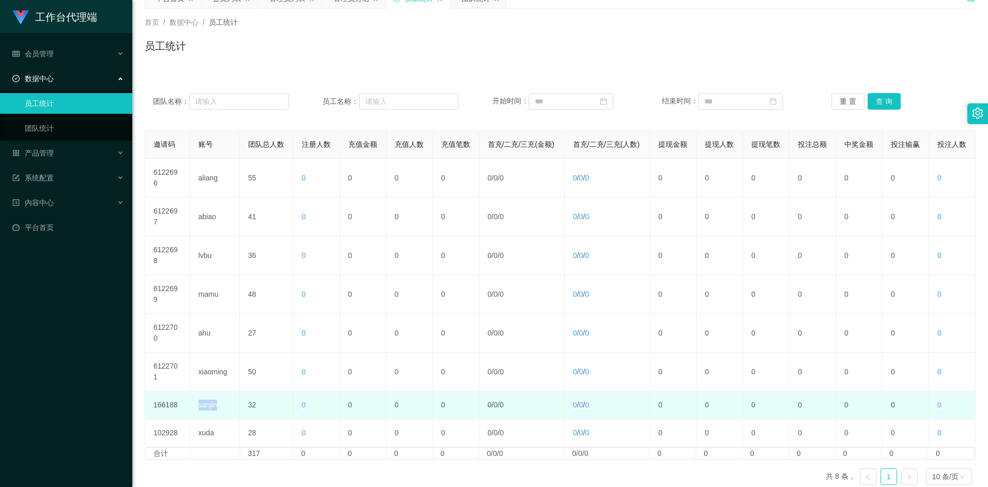
drag, startPoint x: 197, startPoint y: 351, endPoint x: 219, endPoint y: 351, distance: 21.2
click at [219, 391] on td "sanjin" at bounding box center [215, 405] width 50 height 28
copy td "sanjin"
click at [215, 391] on td "sanjin" at bounding box center [215, 405] width 50 height 28
click at [211, 391] on td "sanjin" at bounding box center [215, 405] width 50 height 28
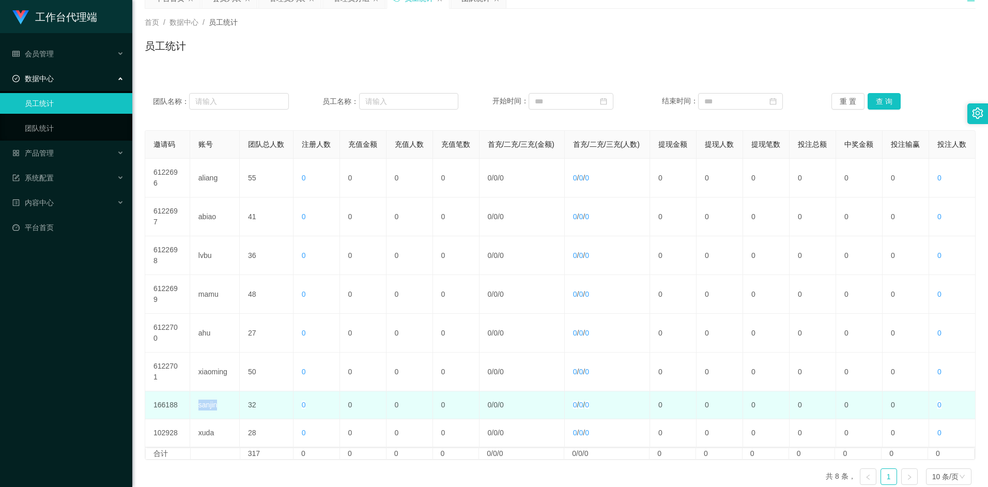
drag, startPoint x: 197, startPoint y: 351, endPoint x: 227, endPoint y: 354, distance: 30.6
click at [227, 391] on td "sanjin" at bounding box center [215, 405] width 50 height 28
copy td "sanjin"
